Goal: Task Accomplishment & Management: Complete application form

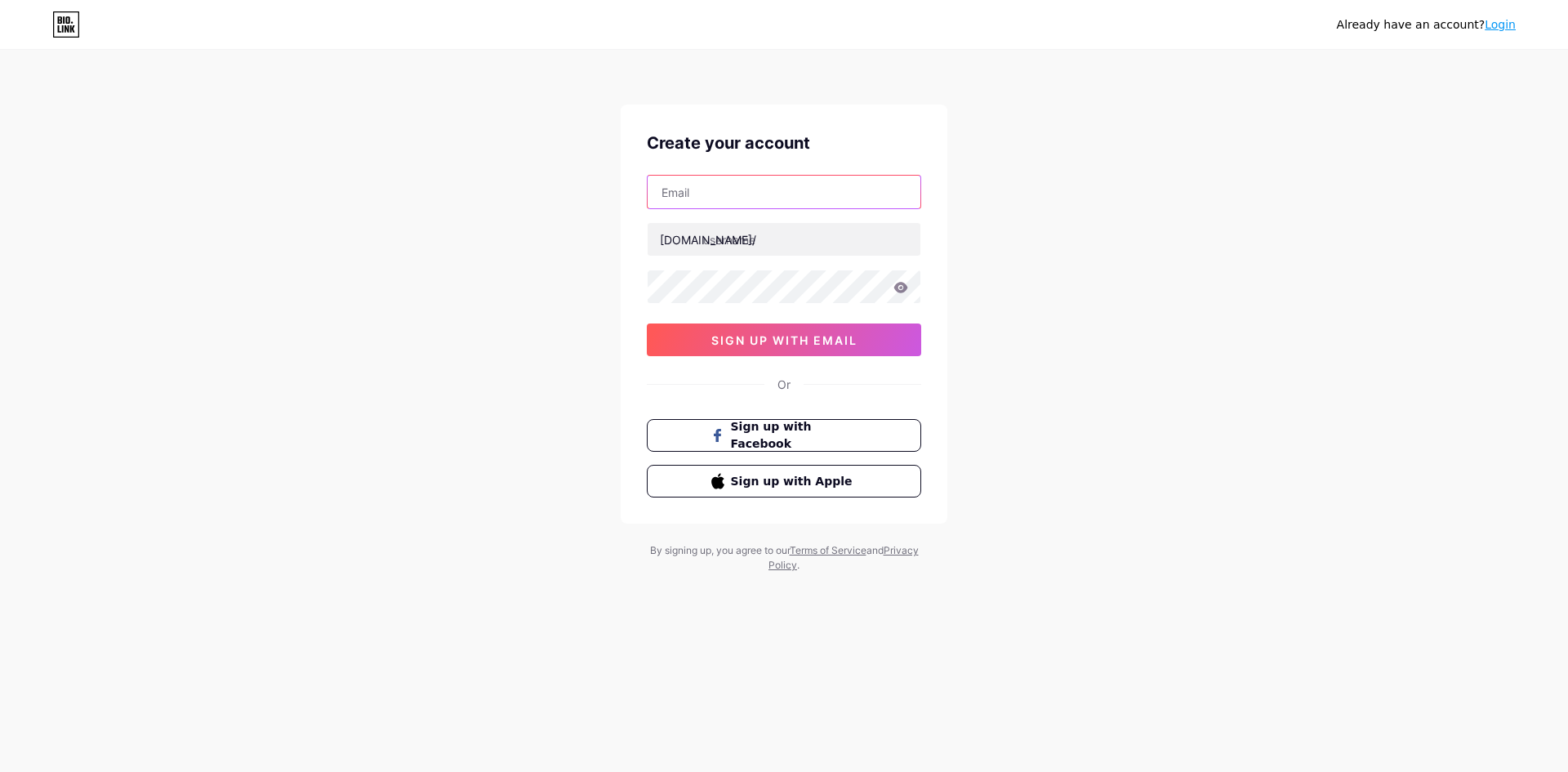
drag, startPoint x: 0, startPoint y: 0, endPoint x: 721, endPoint y: 186, distance: 744.6
click at [721, 186] on input "text" at bounding box center [784, 192] width 272 height 33
paste input "[EMAIL_ADDRESS][DOMAIN_NAME]"
type input "[EMAIL_ADDRESS][DOMAIN_NAME]"
paste input "globalbrandsmagazine"
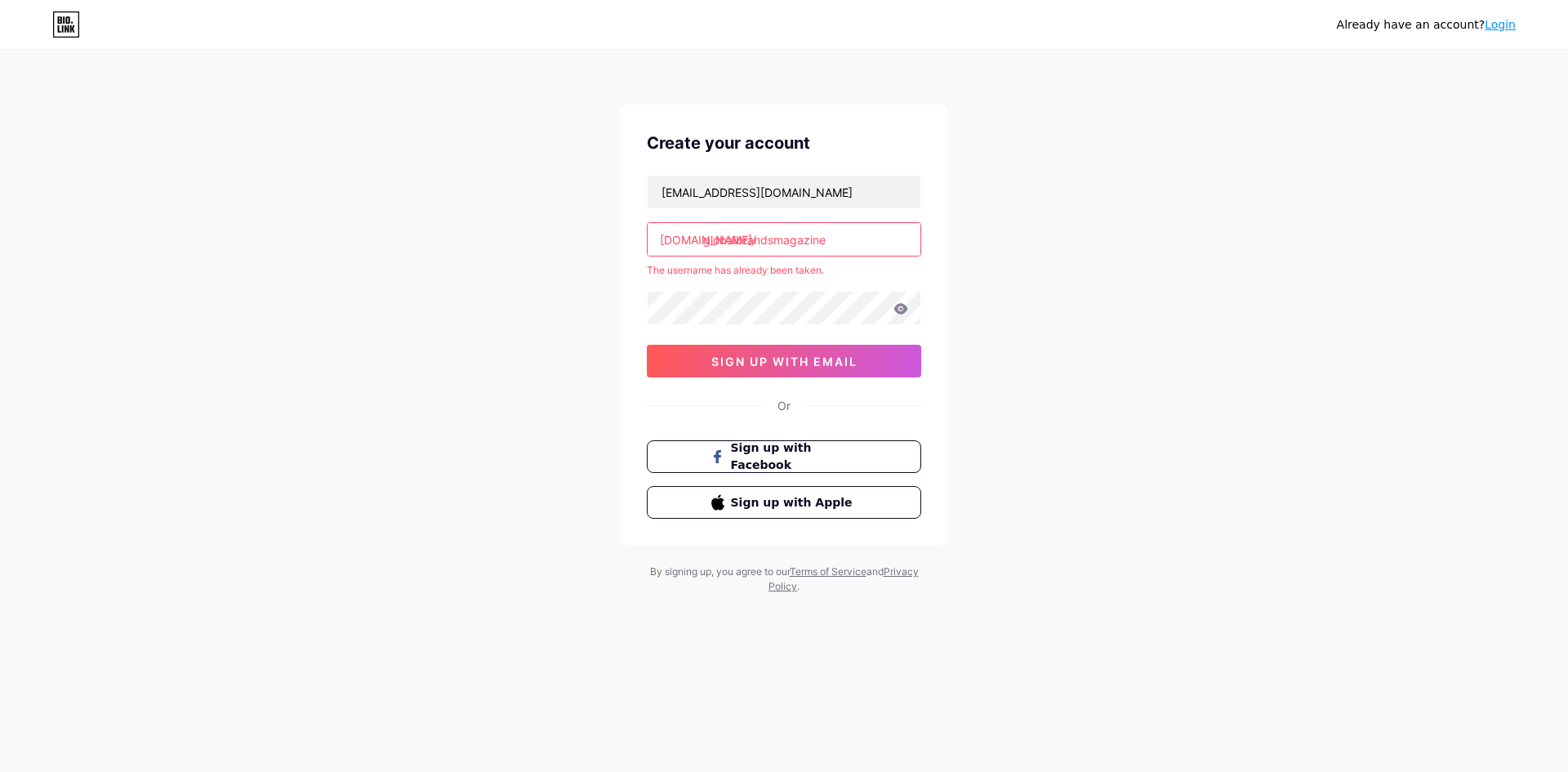
click at [853, 231] on input "globalbrandsmagazine" at bounding box center [784, 239] width 272 height 33
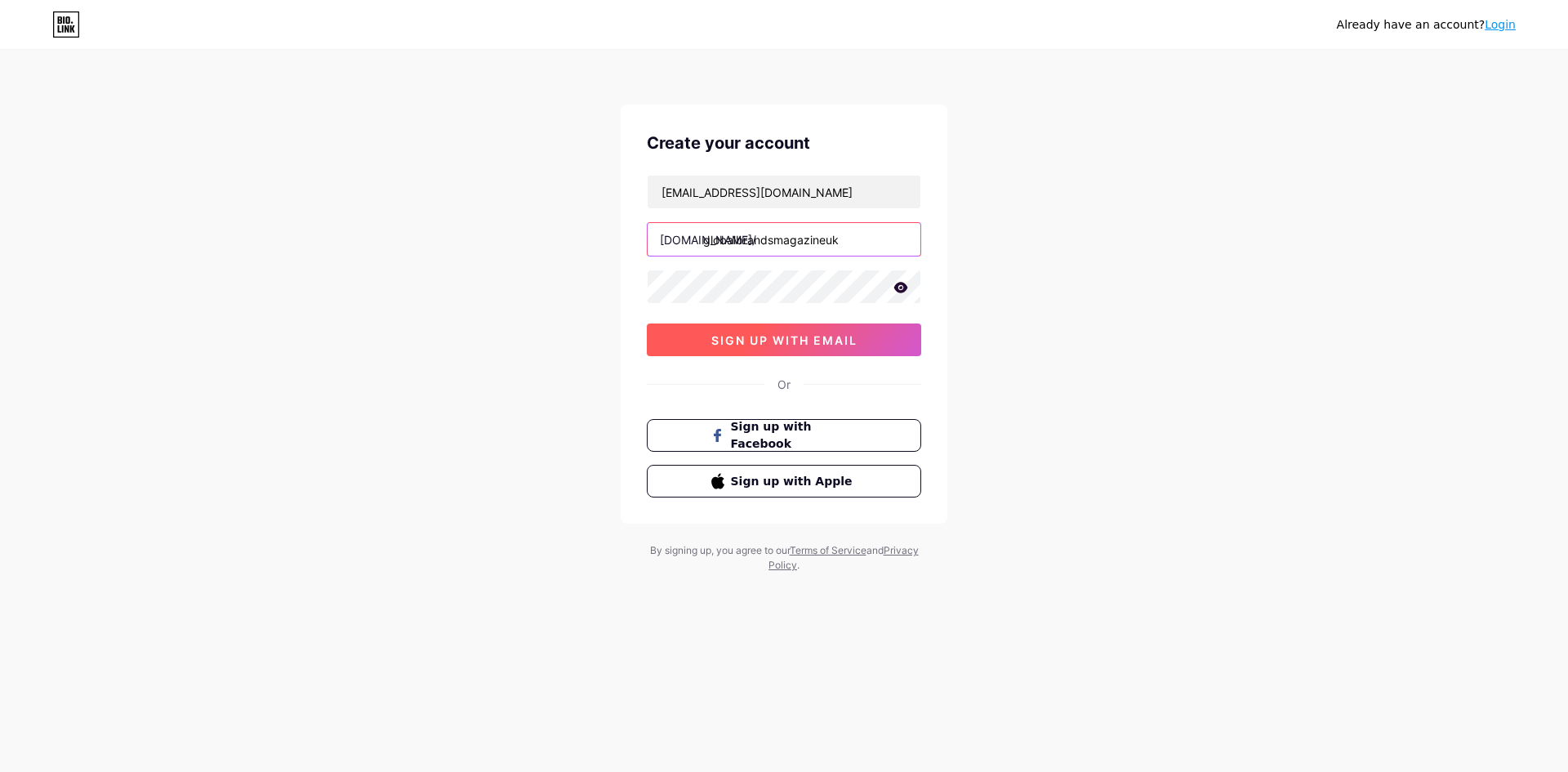
type input "globalbrandsmagazineuk"
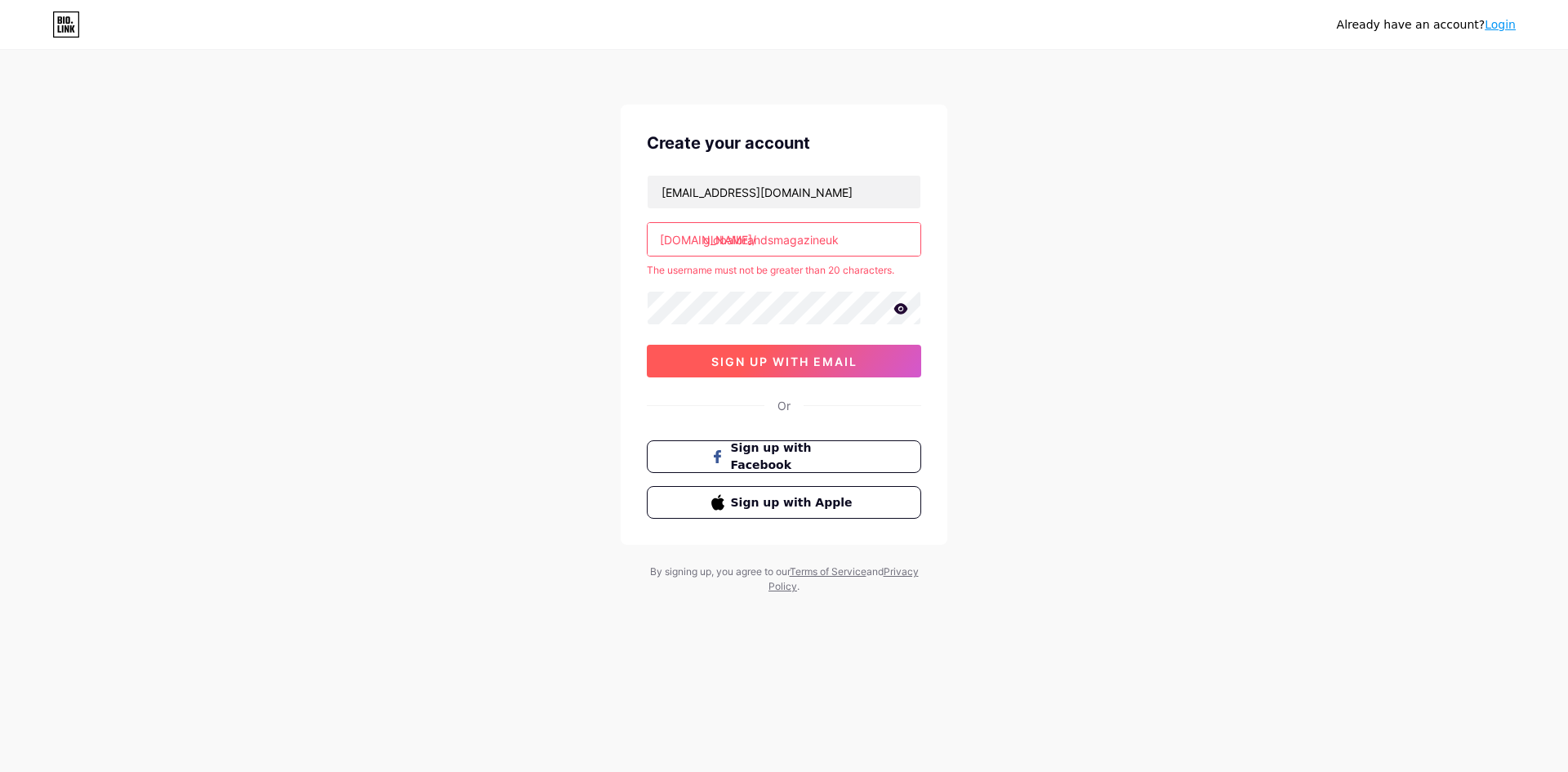
click at [836, 345] on button "sign up with email" at bounding box center [784, 361] width 274 height 33
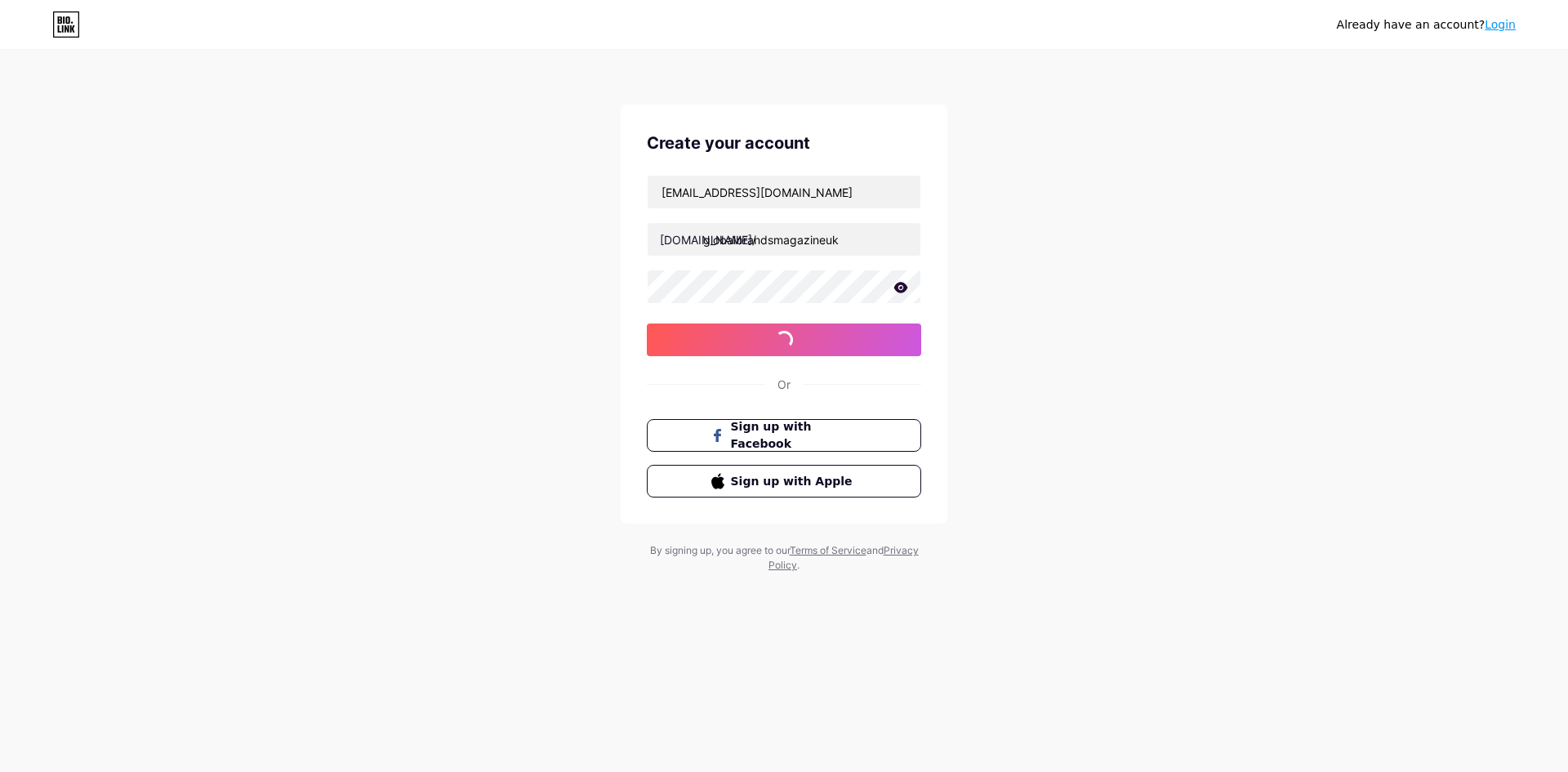
click at [836, 362] on div "Create your account [EMAIL_ADDRESS][DOMAIN_NAME] [DOMAIN_NAME]/ globalbrandsmag…" at bounding box center [784, 314] width 326 height 419
